Goal: Transaction & Acquisition: Purchase product/service

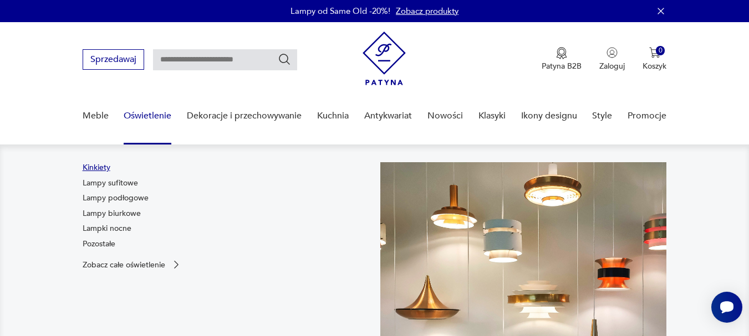
click at [90, 169] on link "Kinkiety" at bounding box center [97, 167] width 28 height 11
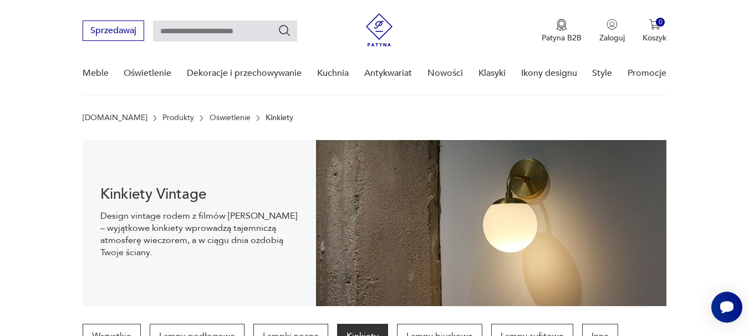
scroll to position [111, 0]
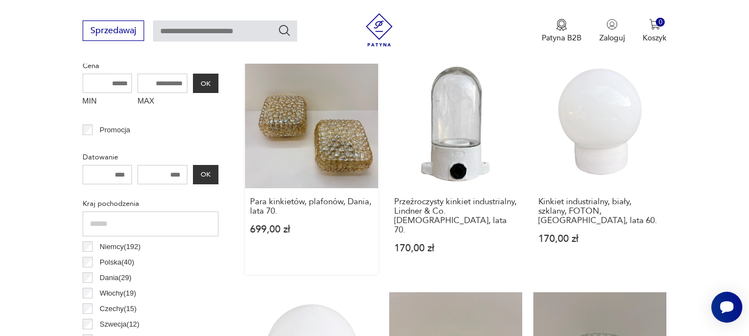
click at [335, 140] on link "Para kinkietów, plafonów, Dania, lata 70. 699,00 zł" at bounding box center [311, 164] width 133 height 219
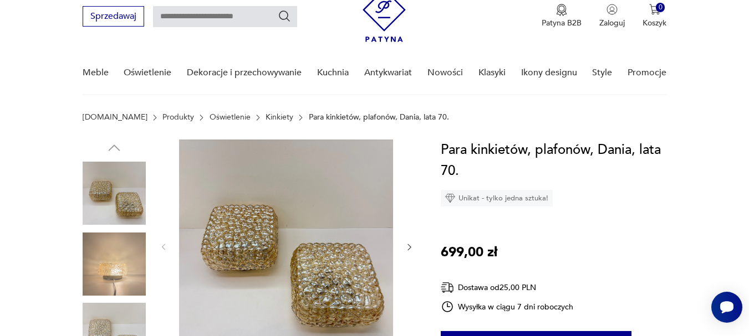
scroll to position [111, 0]
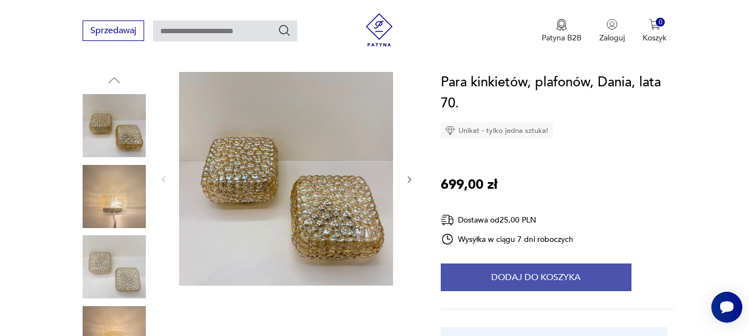
click at [513, 283] on button "Dodaj do koszyka" at bounding box center [536, 278] width 191 height 28
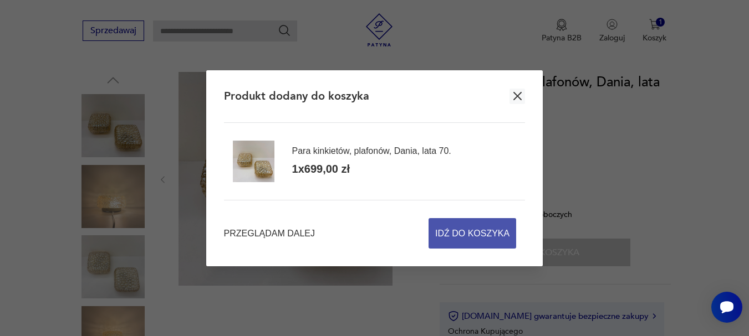
click at [454, 241] on span "Idź do koszyka" at bounding box center [472, 233] width 74 height 29
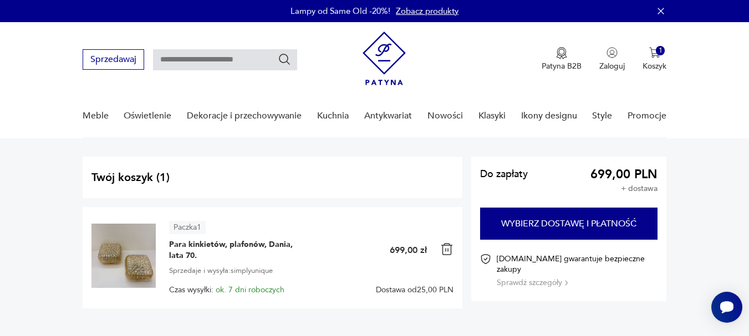
scroll to position [55, 0]
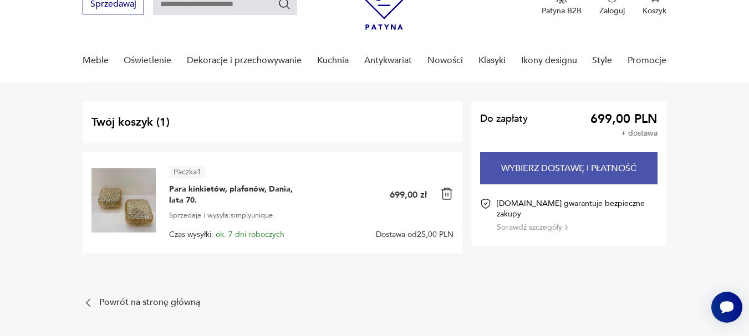
click at [558, 168] on button "Wybierz dostawę i płatność" at bounding box center [569, 168] width 178 height 32
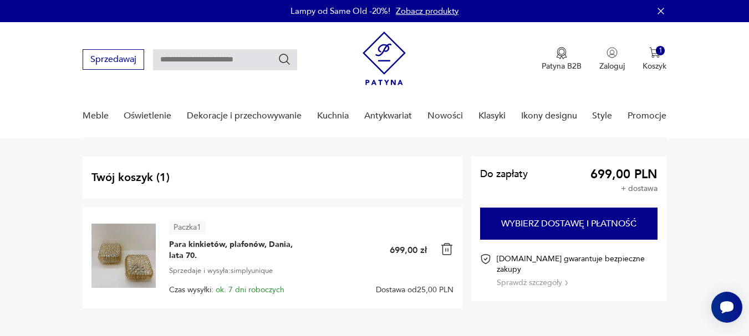
click at [446, 250] on img at bounding box center [446, 249] width 13 height 13
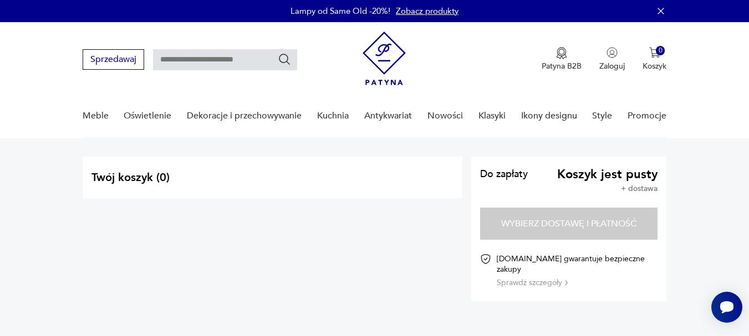
drag, startPoint x: 368, startPoint y: 55, endPoint x: 366, endPoint y: 83, distance: 27.2
click at [368, 57] on img at bounding box center [383, 59] width 43 height 54
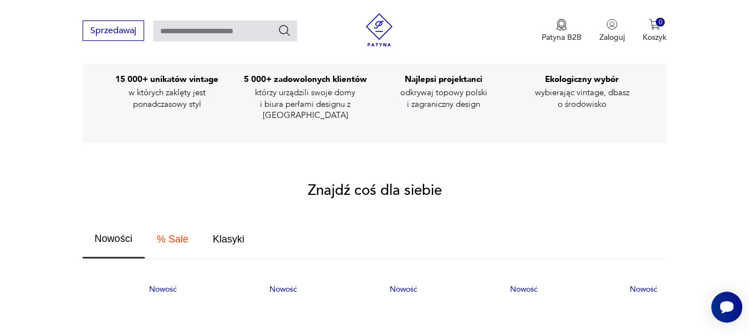
scroll to position [554, 0]
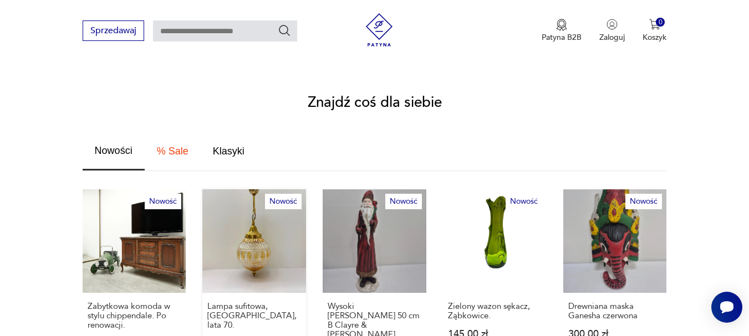
click at [271, 240] on link "Nowość Lampa sufitowa, [GEOGRAPHIC_DATA], lata 70. 499,00 zł" at bounding box center [254, 285] width 104 height 190
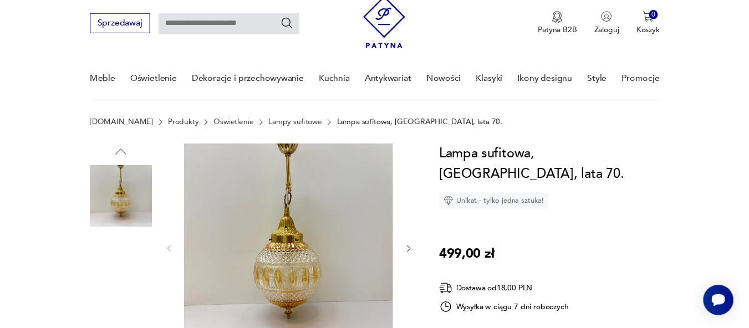
scroll to position [55, 0]
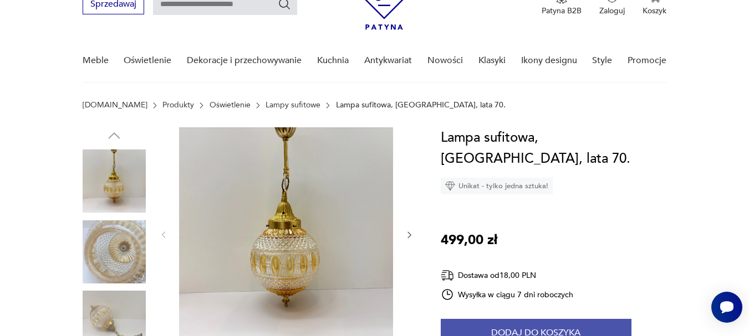
click at [525, 319] on button "Dodaj do koszyka" at bounding box center [536, 333] width 191 height 28
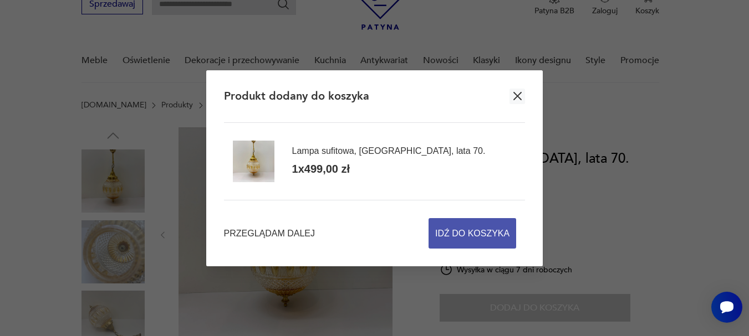
click at [466, 238] on span "Idź do koszyka" at bounding box center [472, 233] width 74 height 29
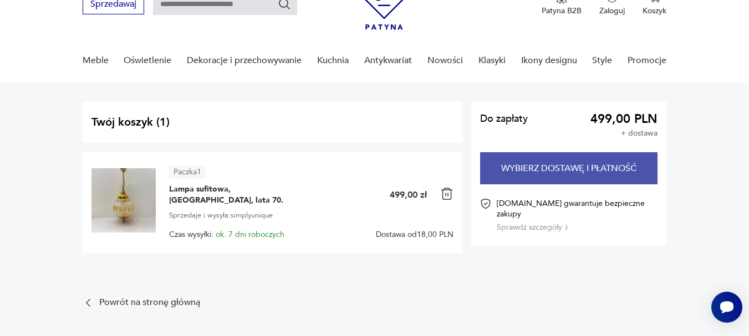
click at [572, 162] on button "Wybierz dostawę i płatność" at bounding box center [569, 168] width 178 height 32
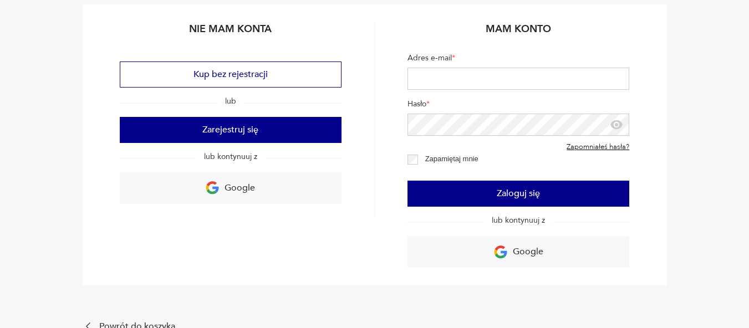
scroll to position [111, 0]
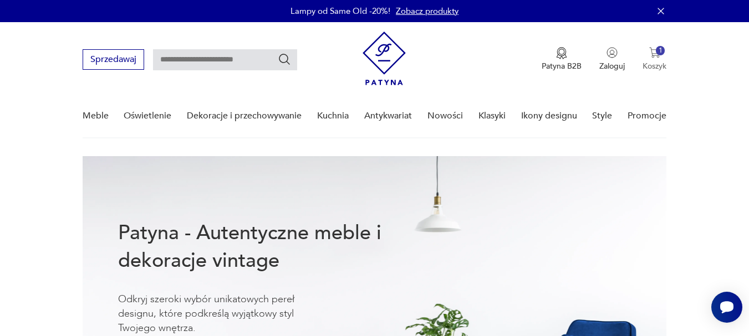
click at [660, 58] on button "1 Koszyk" at bounding box center [654, 59] width 24 height 24
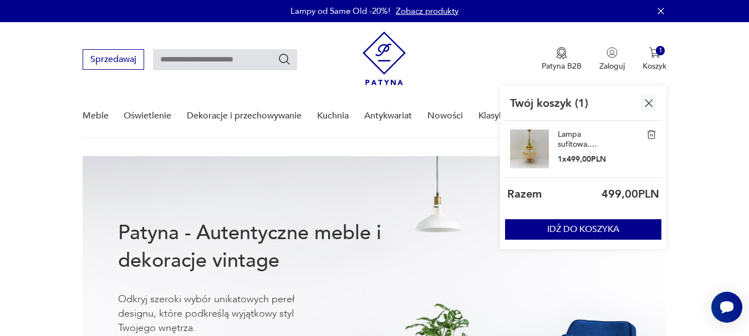
click at [649, 137] on img at bounding box center [651, 135] width 10 height 10
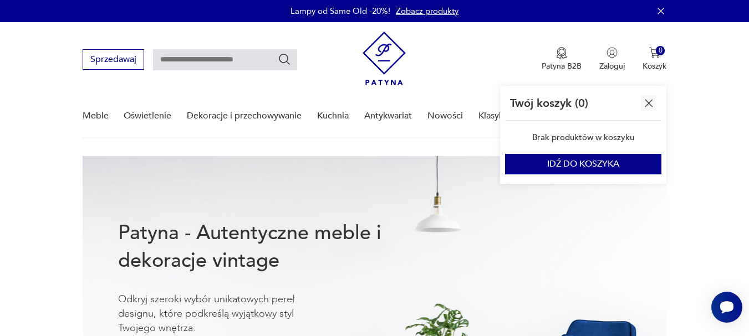
click at [699, 120] on nav "Sprzedawaj Patyna B2B Zaloguj 0 Koszyk Twój koszyk ( 0 ) Brak produktów w koszy…" at bounding box center [374, 80] width 749 height 116
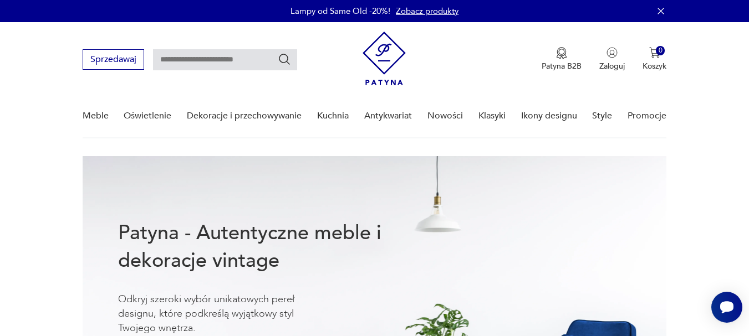
click at [700, 85] on nav "Sprzedawaj Patyna B2B Zaloguj 0 Koszyk Twój koszyk ( 0 ) Brak produktów w koszy…" at bounding box center [374, 80] width 749 height 116
click at [715, 115] on nav "Sprzedawaj Patyna B2B Zaloguj 0 Koszyk Twój koszyk ( 0 ) Brak produktów w koszy…" at bounding box center [374, 80] width 749 height 116
click at [446, 119] on link "Nowości" at bounding box center [444, 116] width 35 height 43
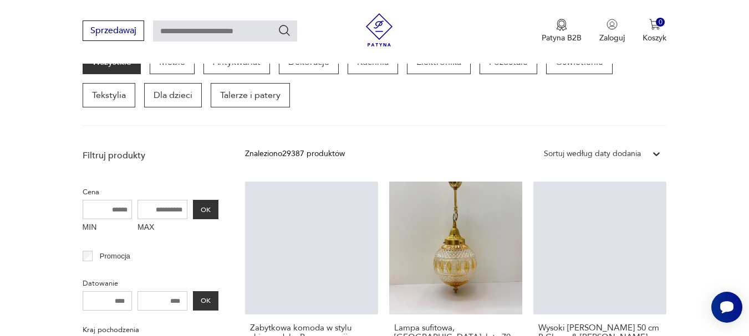
scroll to position [222, 0]
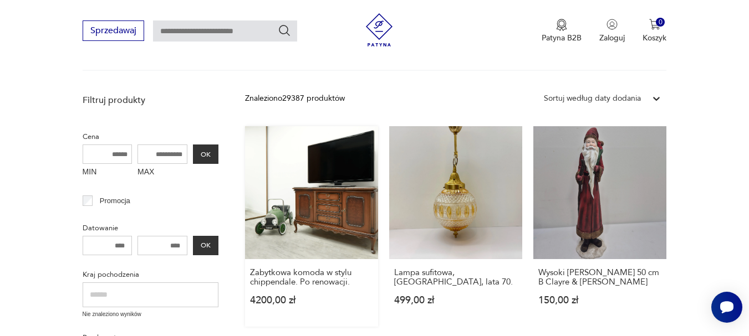
click at [295, 184] on link "Zabytkowa komoda w stylu chippendale. Po renowacji. 4200,00 zł" at bounding box center [311, 226] width 133 height 201
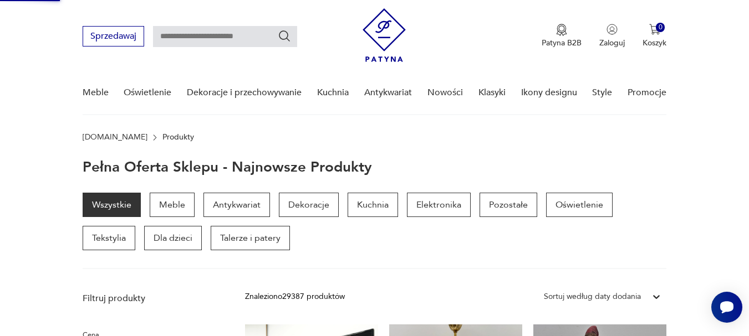
scroll to position [0, 0]
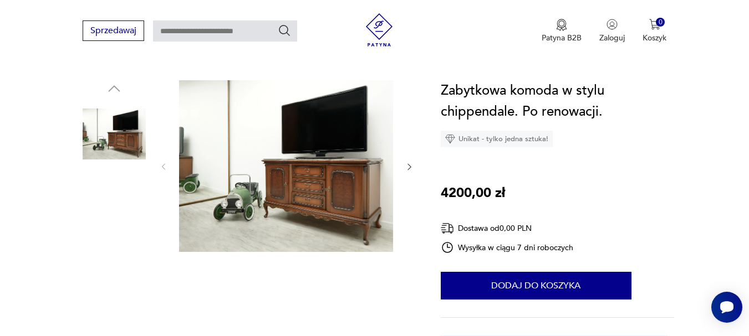
scroll to position [111, 0]
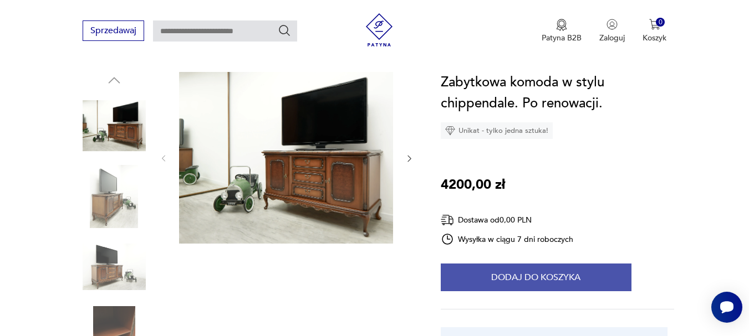
click at [589, 270] on button "Dodaj do koszyka" at bounding box center [536, 278] width 191 height 28
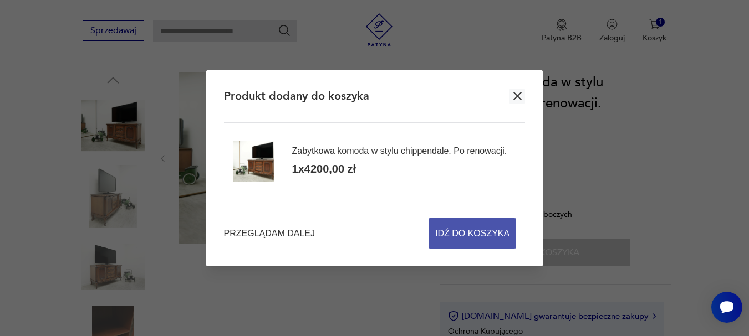
click at [474, 242] on span "Idź do koszyka" at bounding box center [472, 233] width 74 height 29
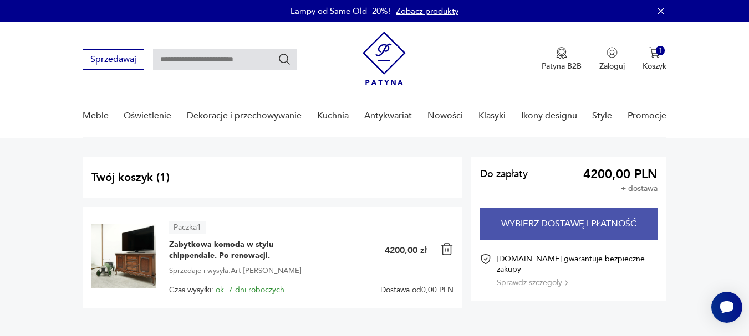
click at [604, 227] on button "Wybierz dostawę i płatność" at bounding box center [569, 224] width 178 height 32
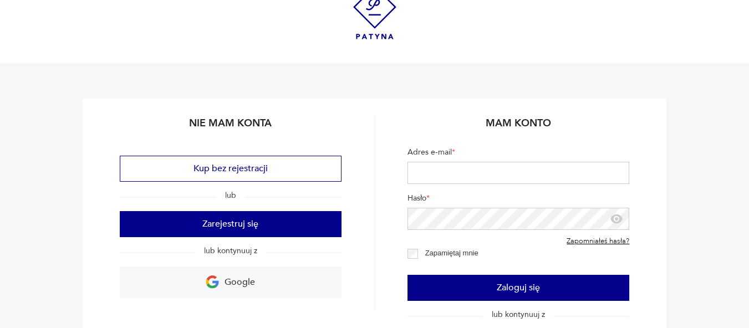
scroll to position [55, 0]
